Goal: Communication & Community: Answer question/provide support

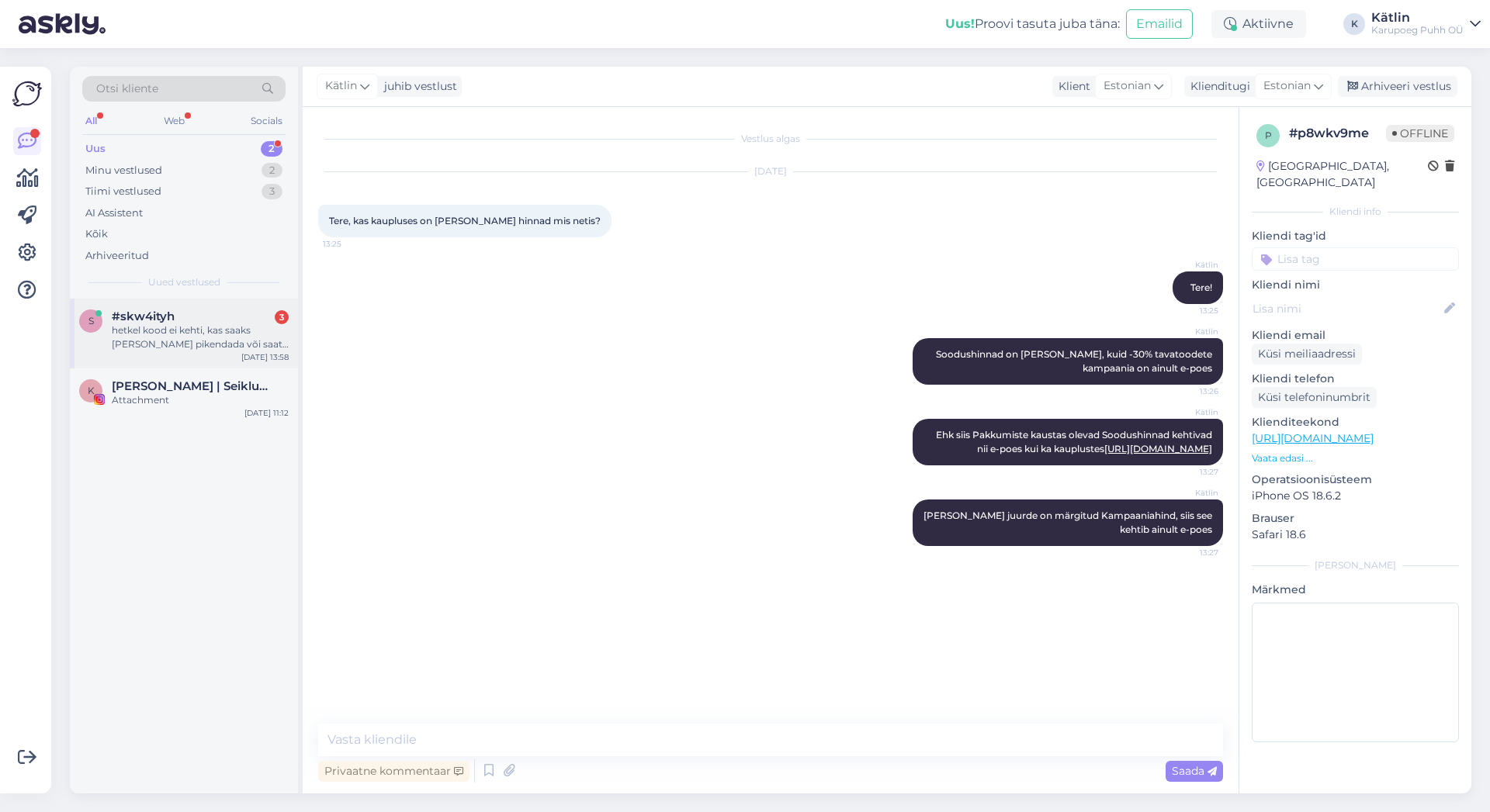
click at [209, 341] on div "hetkel kood ei kehti, kas saaks [PERSON_NAME] pikendada või saate ehk omaltpool…" at bounding box center [200, 337] width 177 height 28
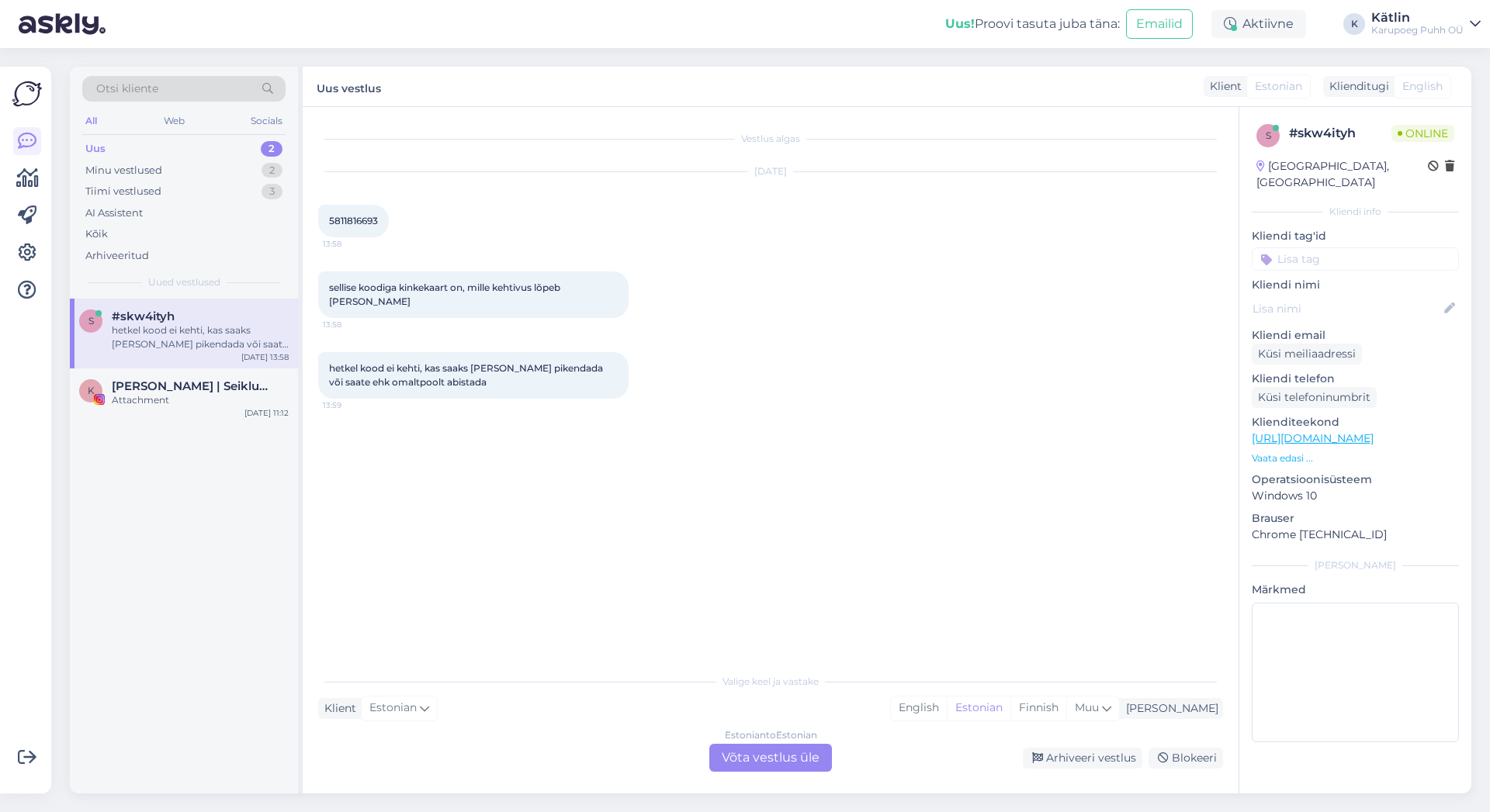
click at [369, 223] on span "5811816693" at bounding box center [353, 220] width 49 height 12
copy span "5811816693"
click at [788, 758] on div "Estonian to Estonian Võta vestlus üle" at bounding box center [770, 757] width 123 height 28
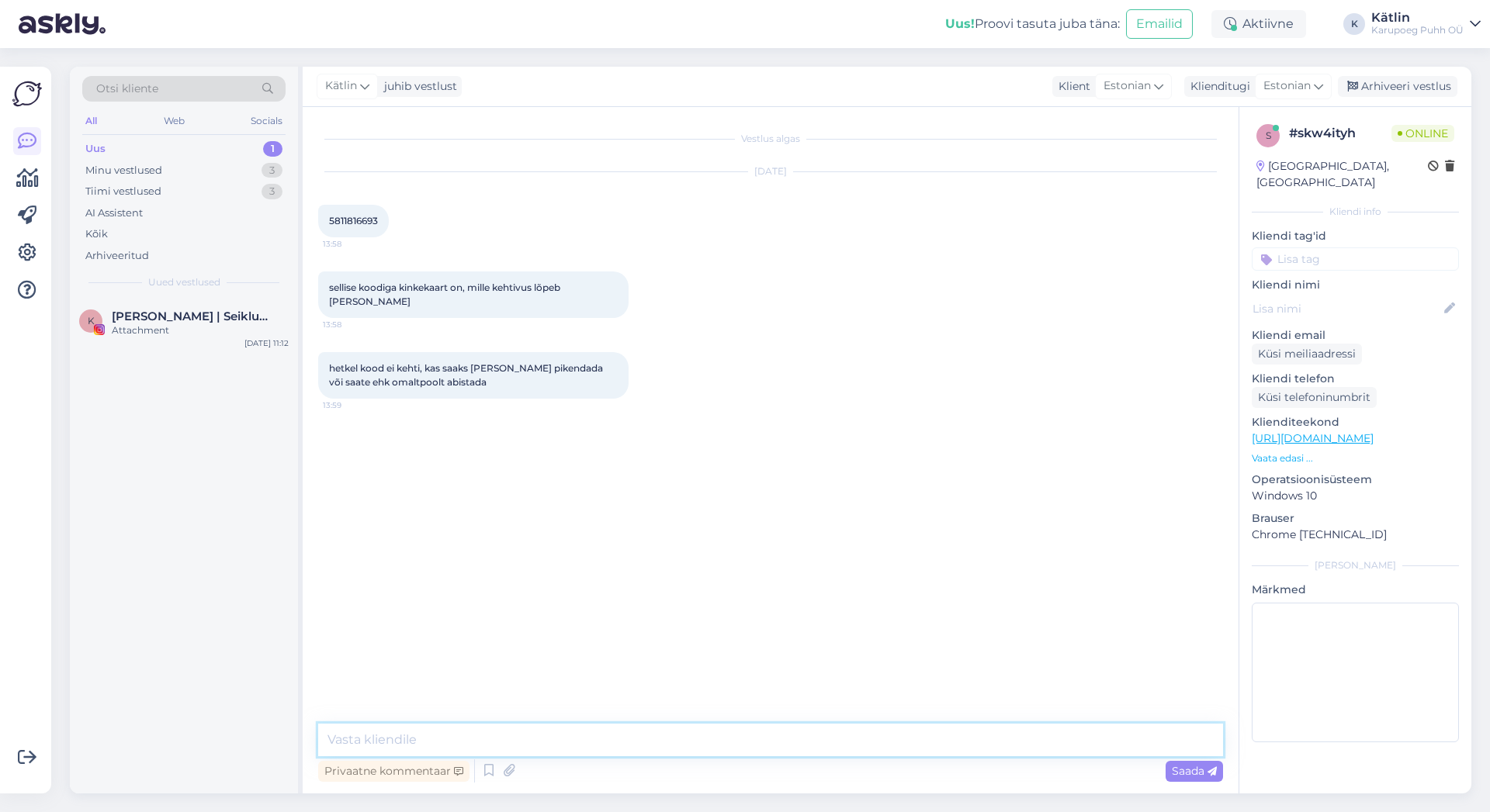
click at [794, 740] on textarea at bounding box center [771, 740] width 905 height 32
type textarea "M"
click at [617, 741] on textarea at bounding box center [771, 740] width 905 height 32
type textarea "Proovige nüüd uuesti, kinkekood peaks kehtima"
click at [741, 741] on textarea at bounding box center [771, 740] width 905 height 32
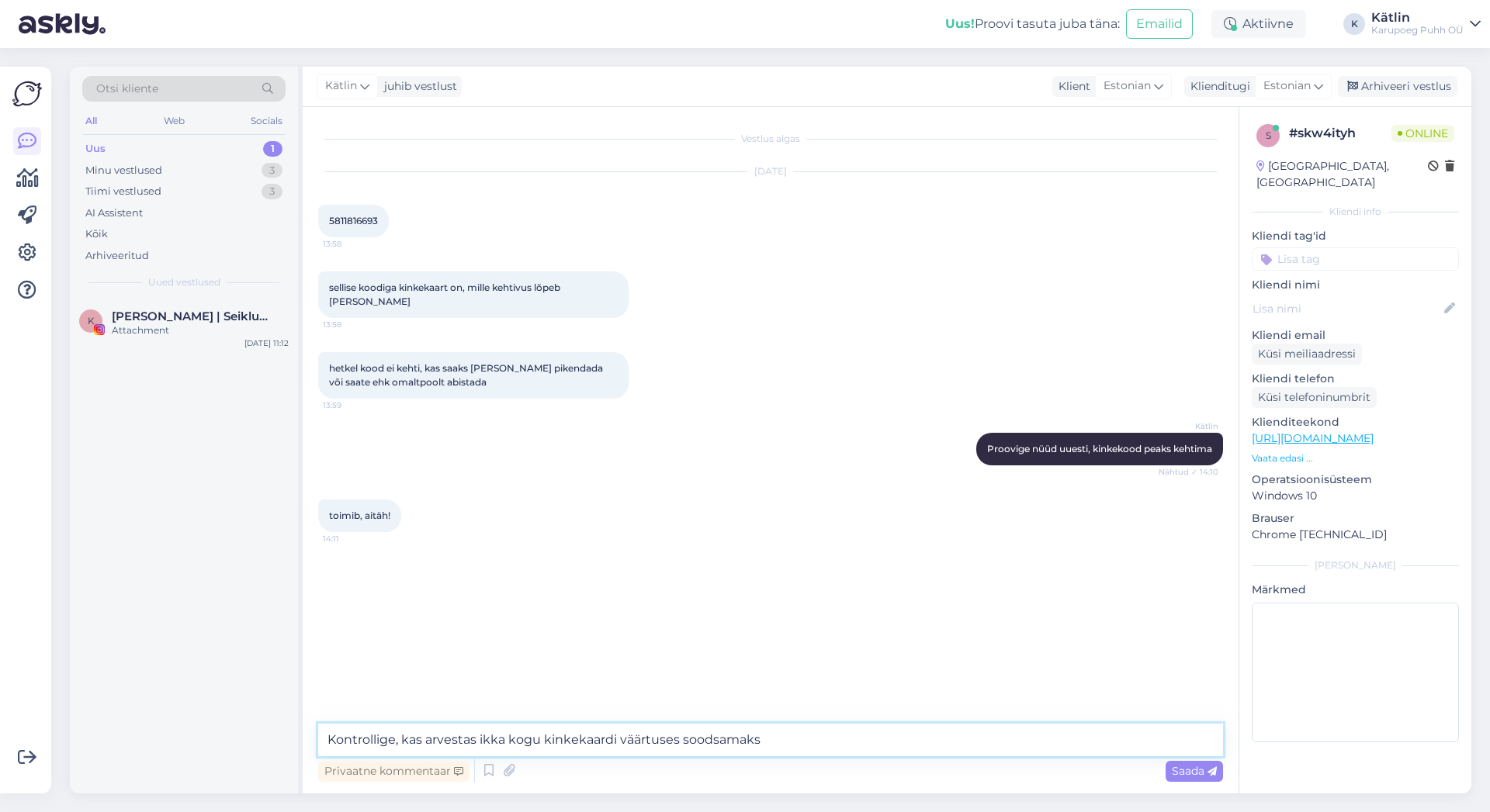
drag, startPoint x: 476, startPoint y: 738, endPoint x: 429, endPoint y: 736, distance: 47.0
click at [429, 736] on textarea "Kontrollige, kas arvestas ikka kogu kinkekaardi väärtuses soodsamaks" at bounding box center [771, 740] width 905 height 32
type textarea "Kontrollige, kas ostukorv läks ikka kogu kinkekaardi väärtuses soodsamaks"
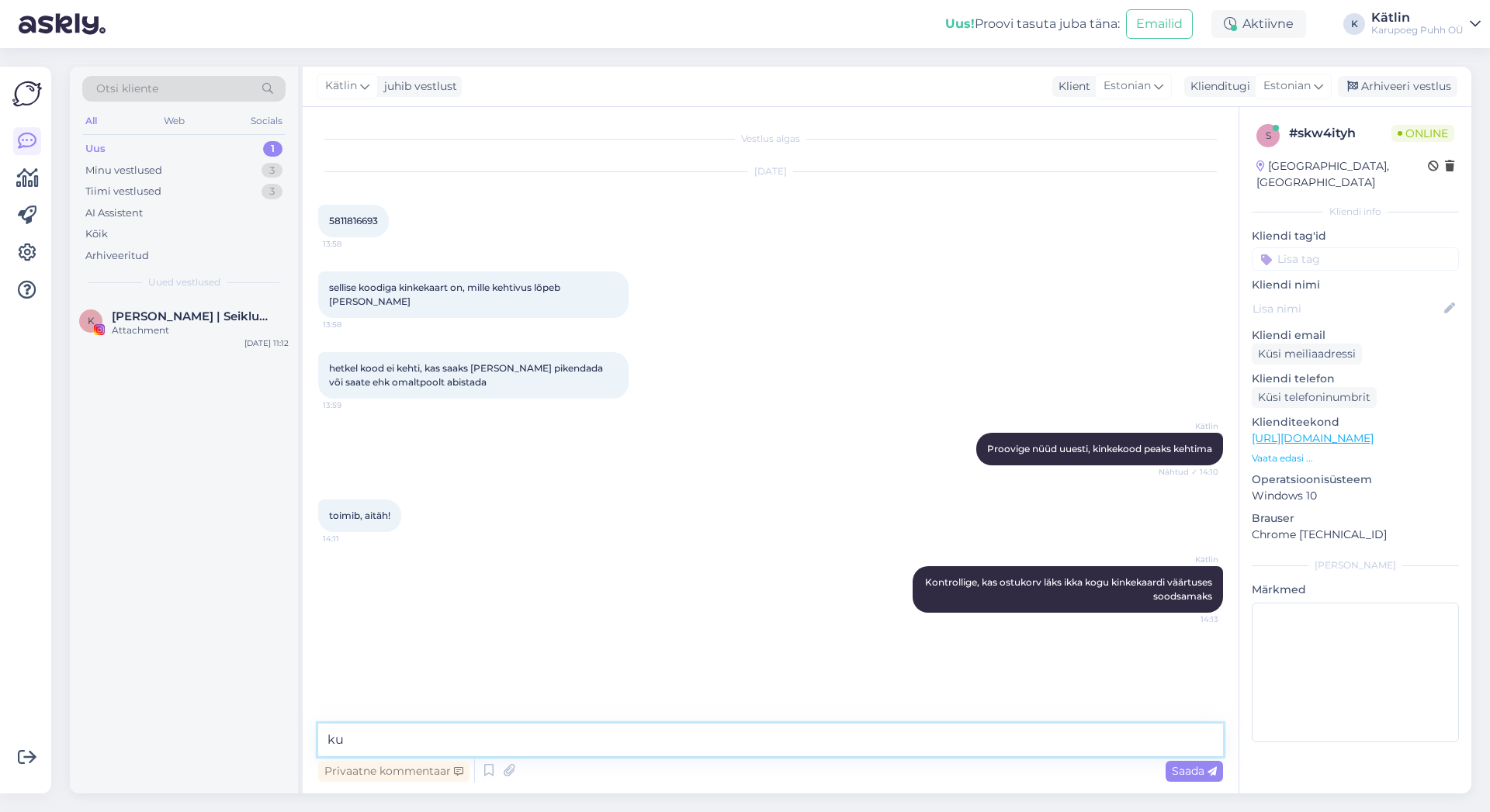
type textarea "k"
click at [783, 733] on textarea at bounding box center [771, 740] width 905 height 32
type textarea "Ahhaa, õnnestus ära vormistada :) [PERSON_NAME], võtke heaks!"
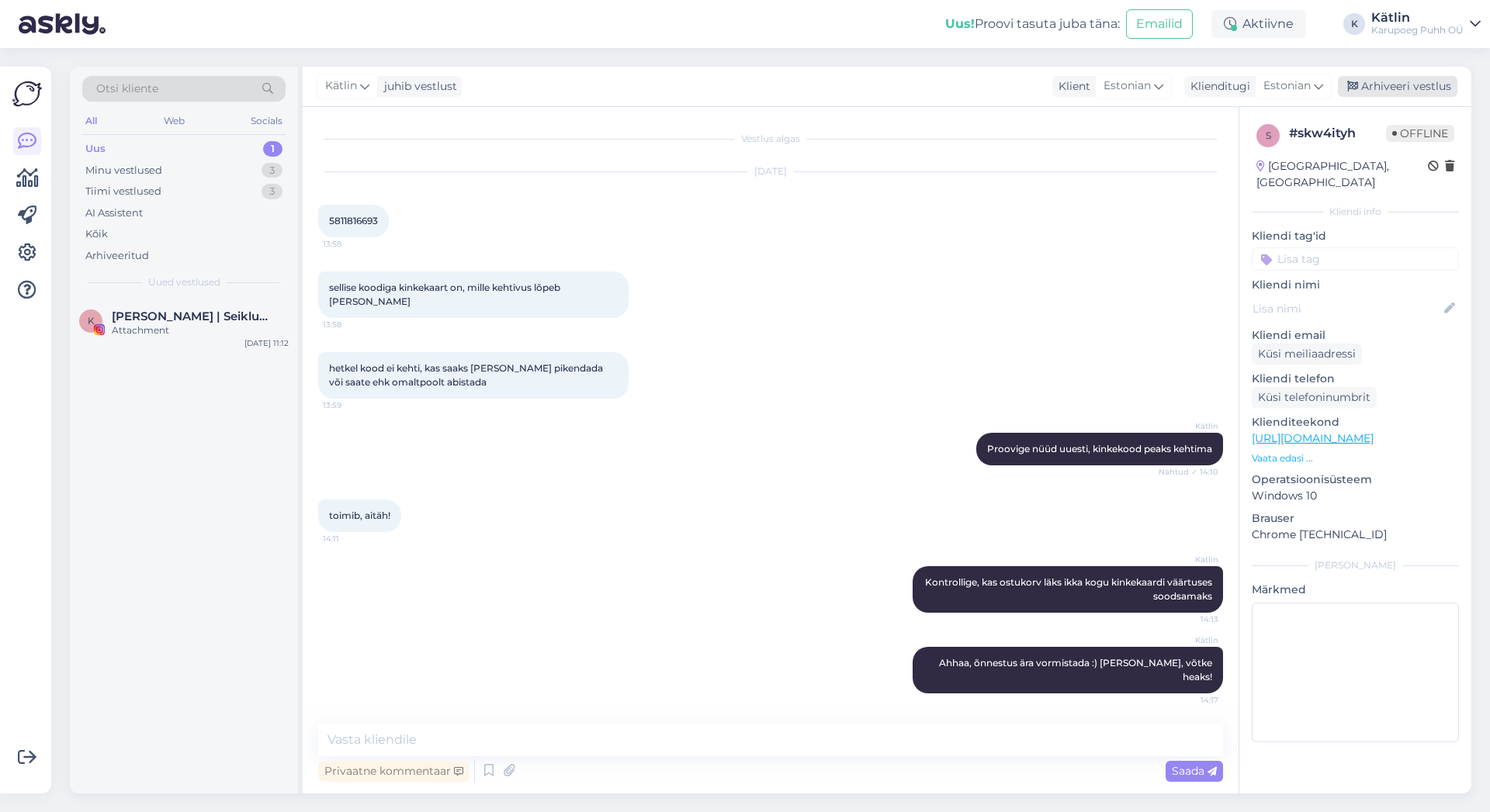
click at [1400, 89] on div "Arhiveeri vestlus" at bounding box center [1398, 86] width 120 height 21
